Goal: Task Accomplishment & Management: Complete application form

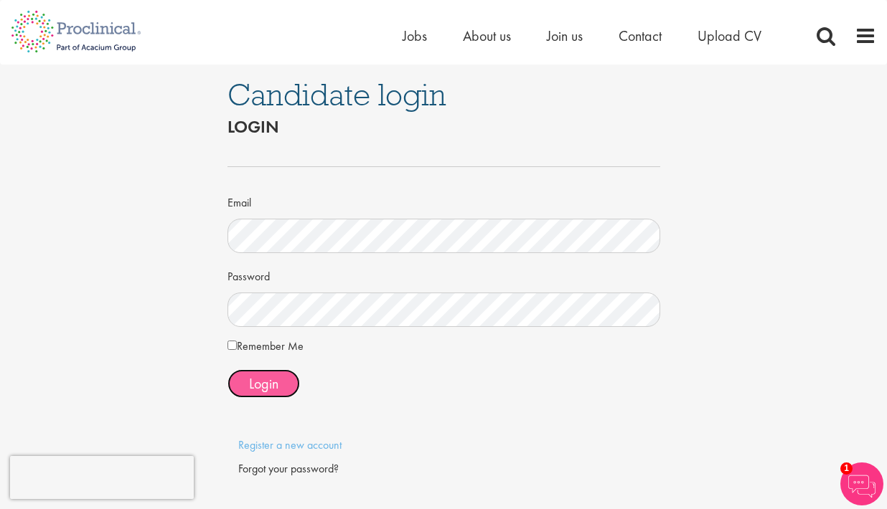
click at [273, 385] on span "Login" at bounding box center [263, 384] width 29 height 19
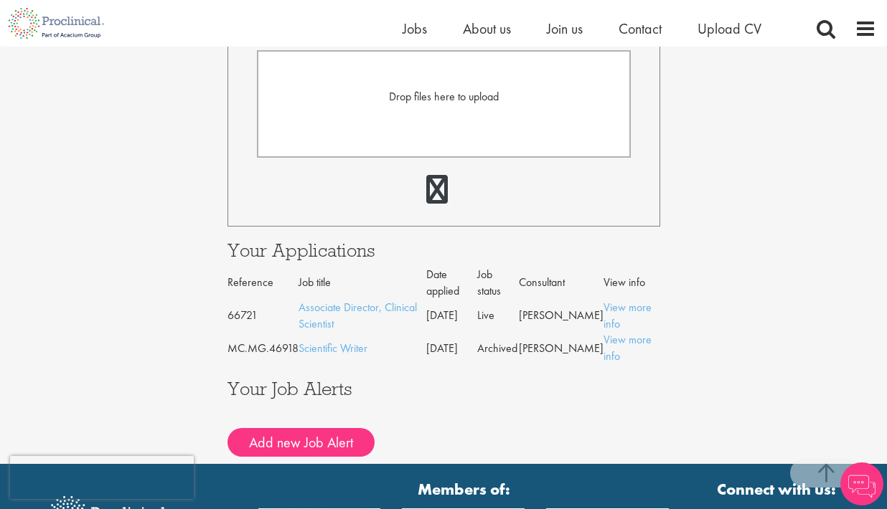
scroll to position [544, 0]
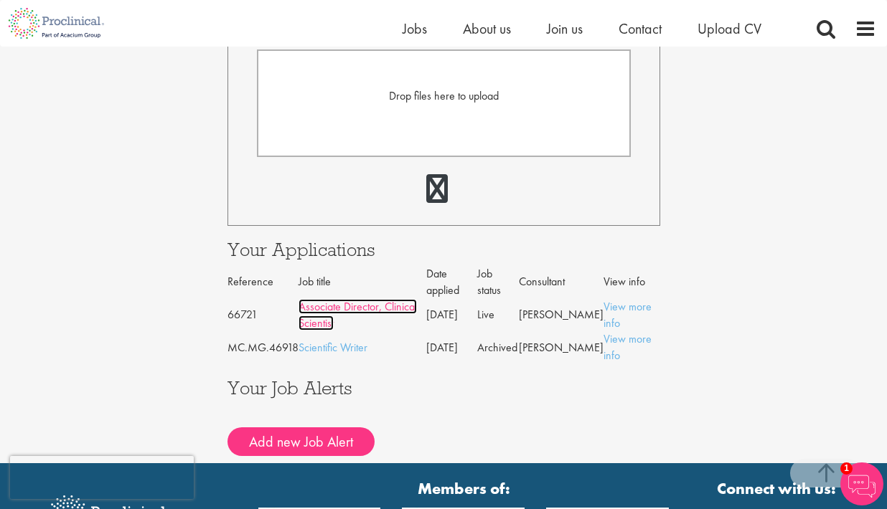
click at [314, 325] on link "Associate Director, Clinical Scientist" at bounding box center [357, 315] width 118 height 32
